Goal: Transaction & Acquisition: Purchase product/service

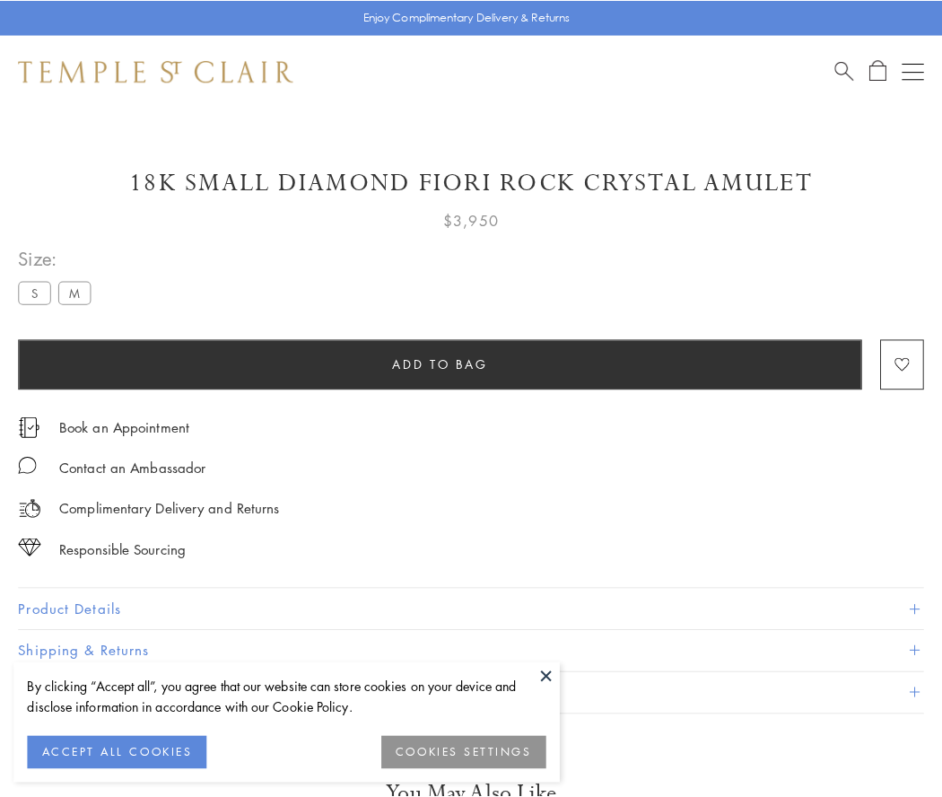
scroll to position [1, 0]
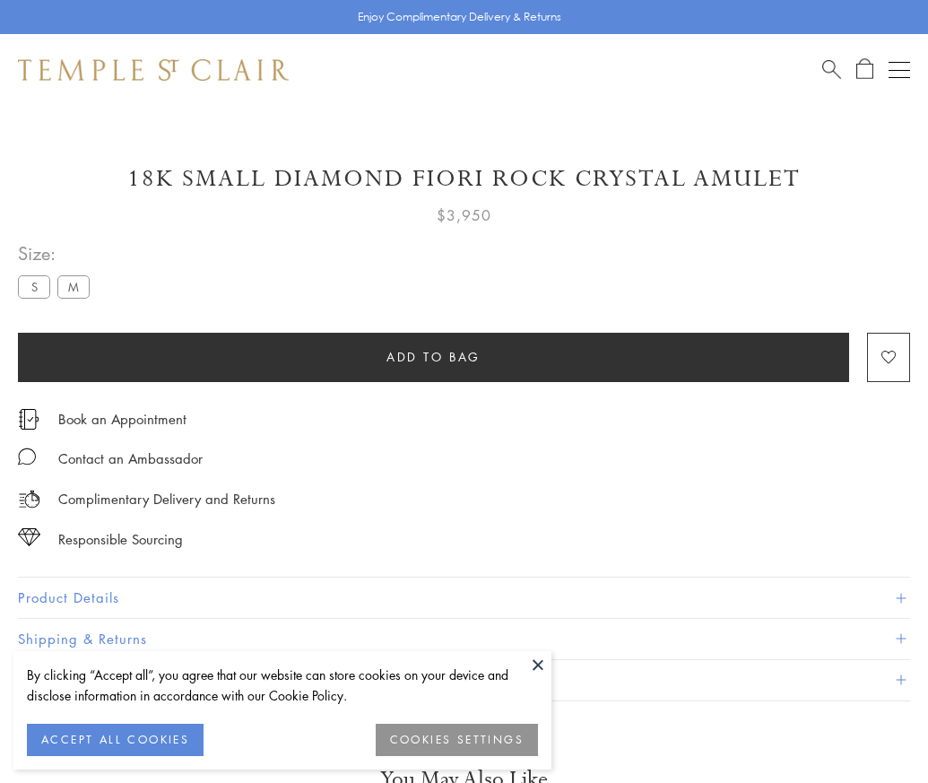
click at [433, 356] on span "Add to bag" at bounding box center [434, 357] width 94 height 20
